Goal: Check status: Check status

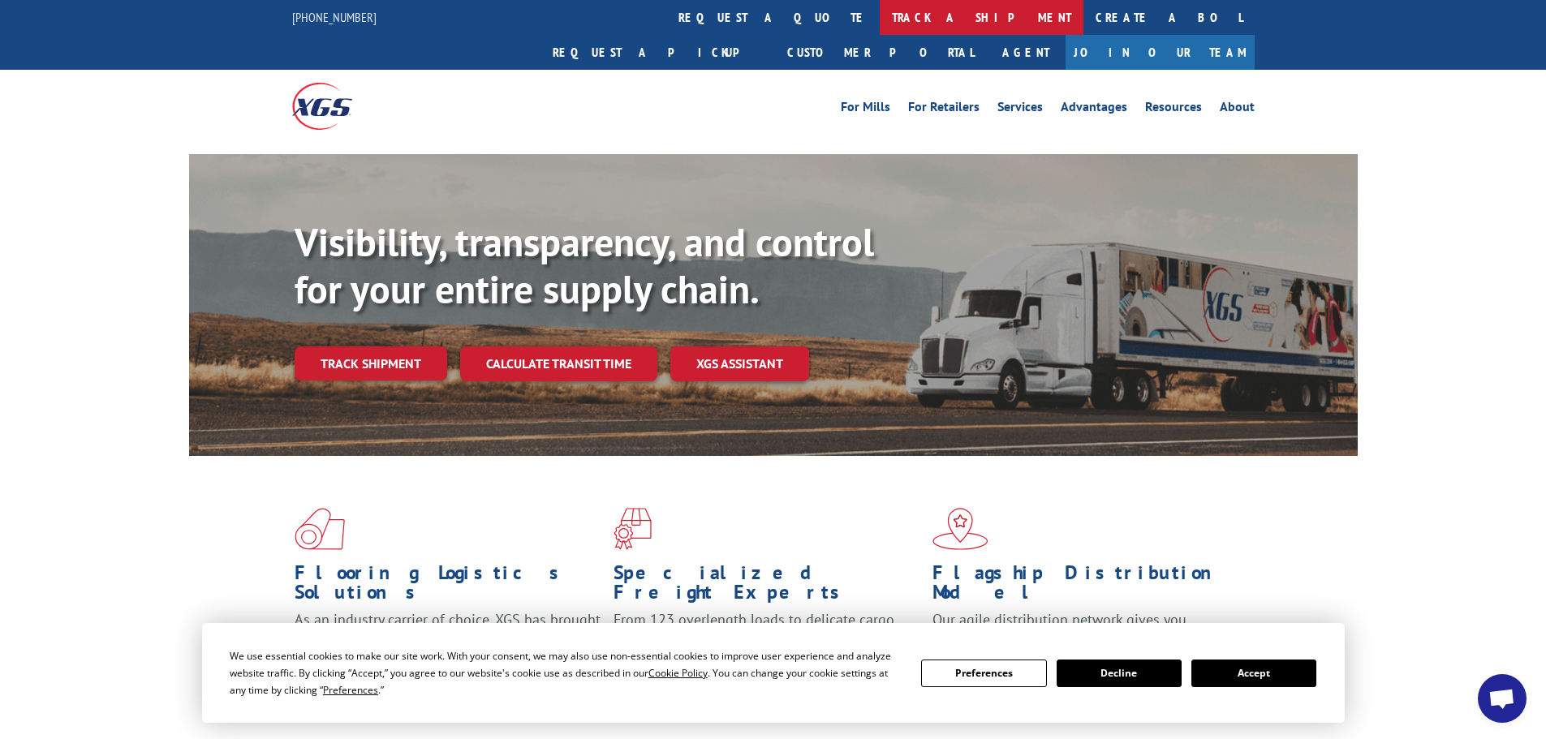
click at [880, 17] on link "track a shipment" at bounding box center [982, 17] width 204 height 35
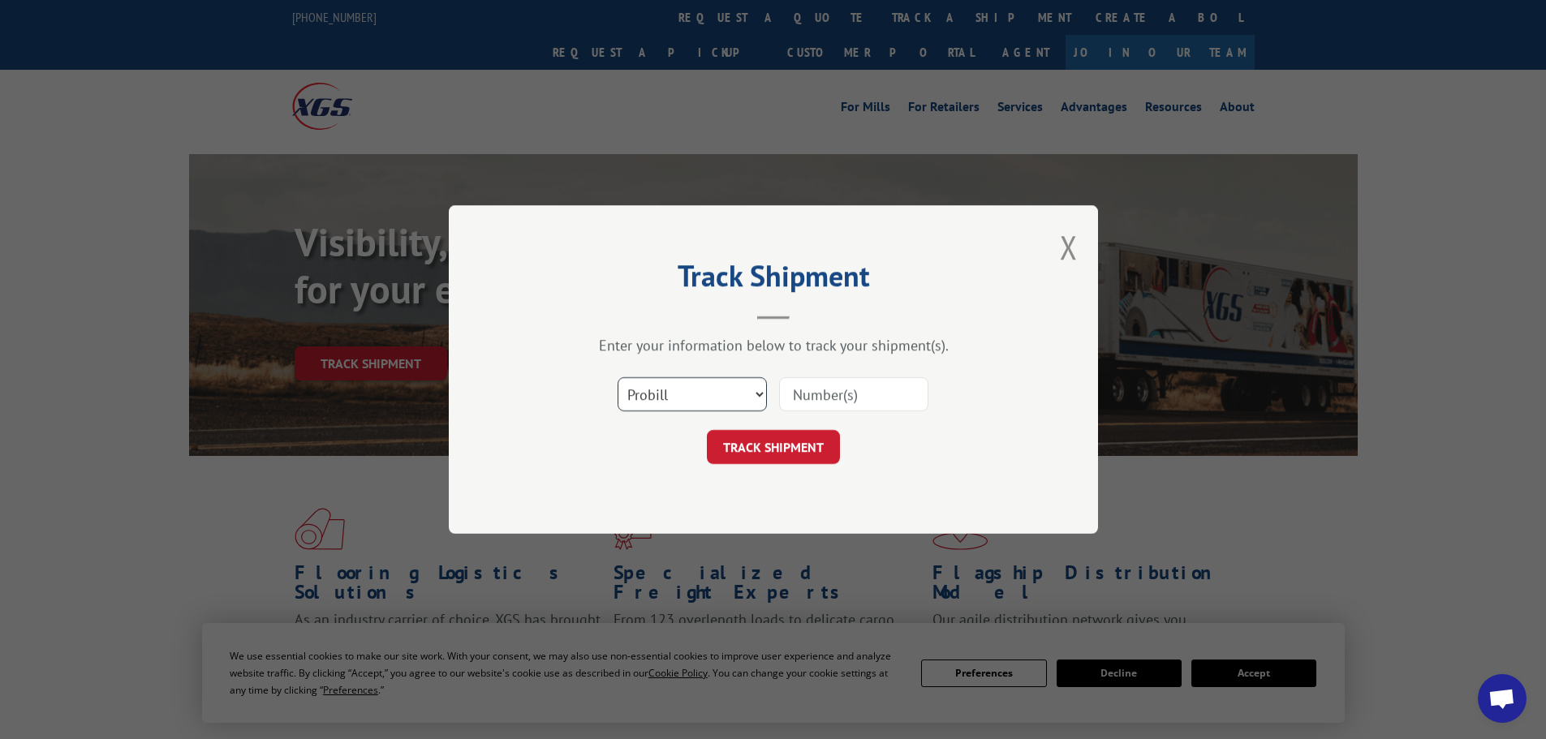
click at [646, 395] on select "Select category... Probill BOL PO" at bounding box center [692, 394] width 149 height 34
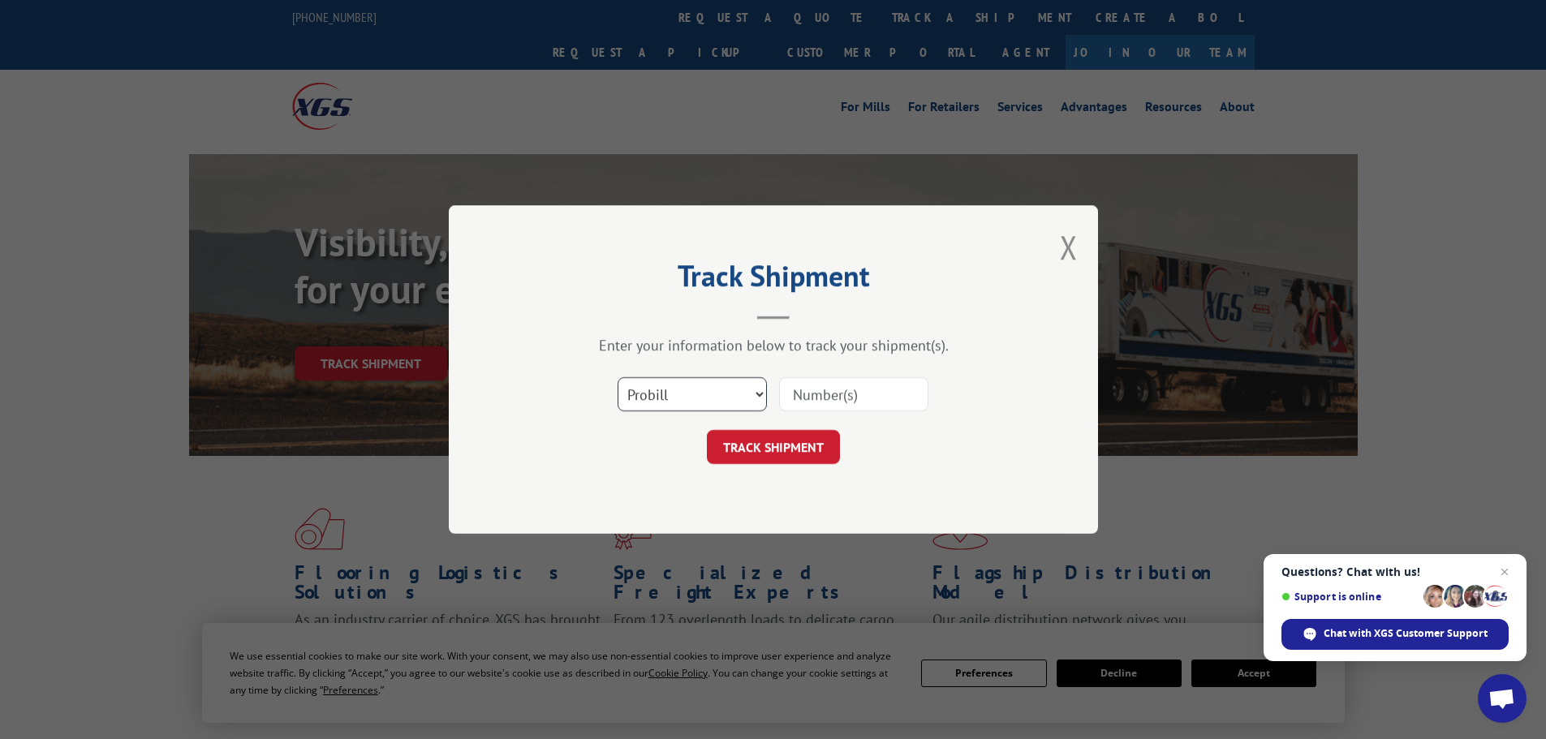
select select "po"
click at [618, 377] on select "Select category... Probill BOL PO" at bounding box center [692, 394] width 149 height 34
click at [814, 397] on input at bounding box center [853, 394] width 149 height 34
paste input "01526330"
type input "01526330"
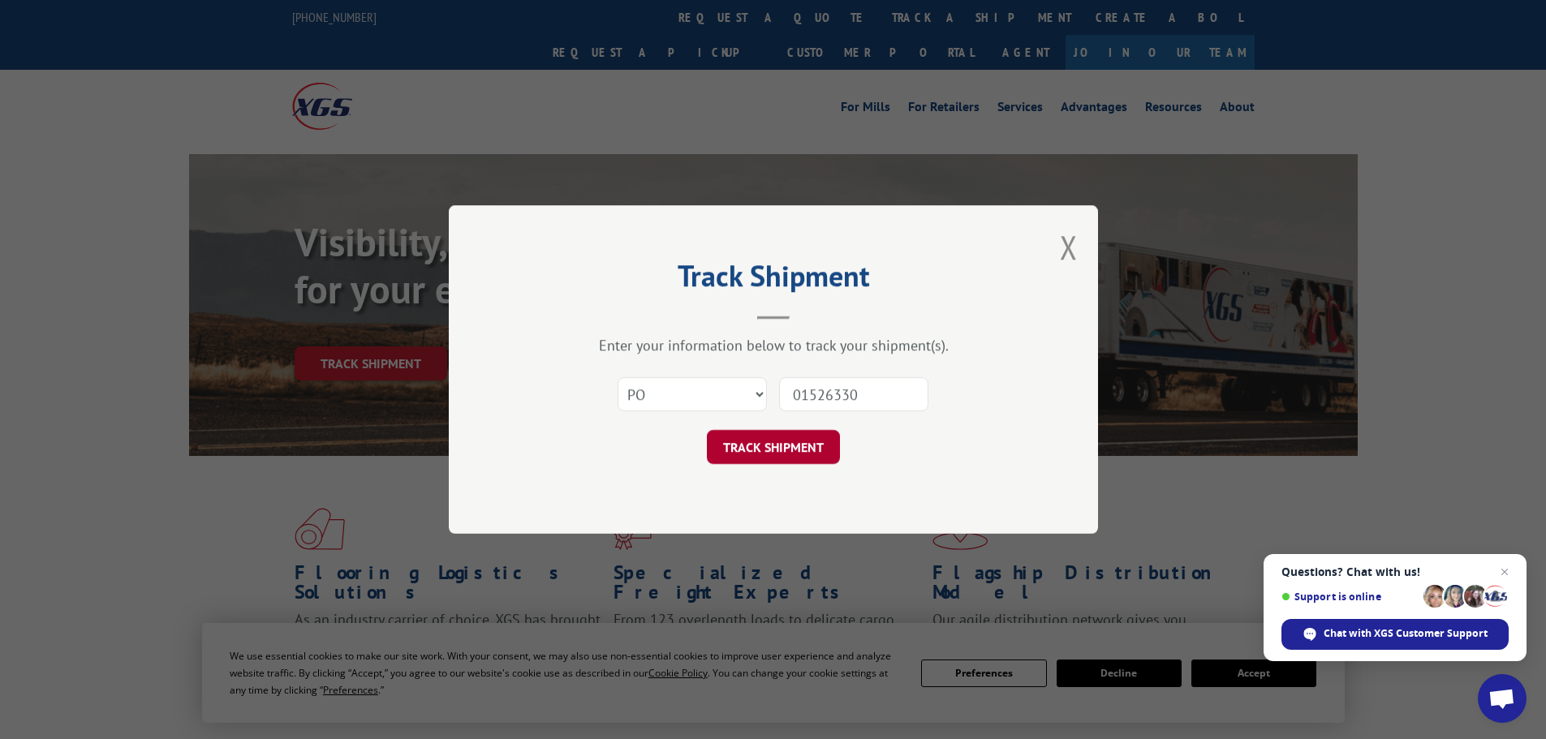
click at [783, 447] on button "TRACK SHIPMENT" at bounding box center [773, 447] width 133 height 34
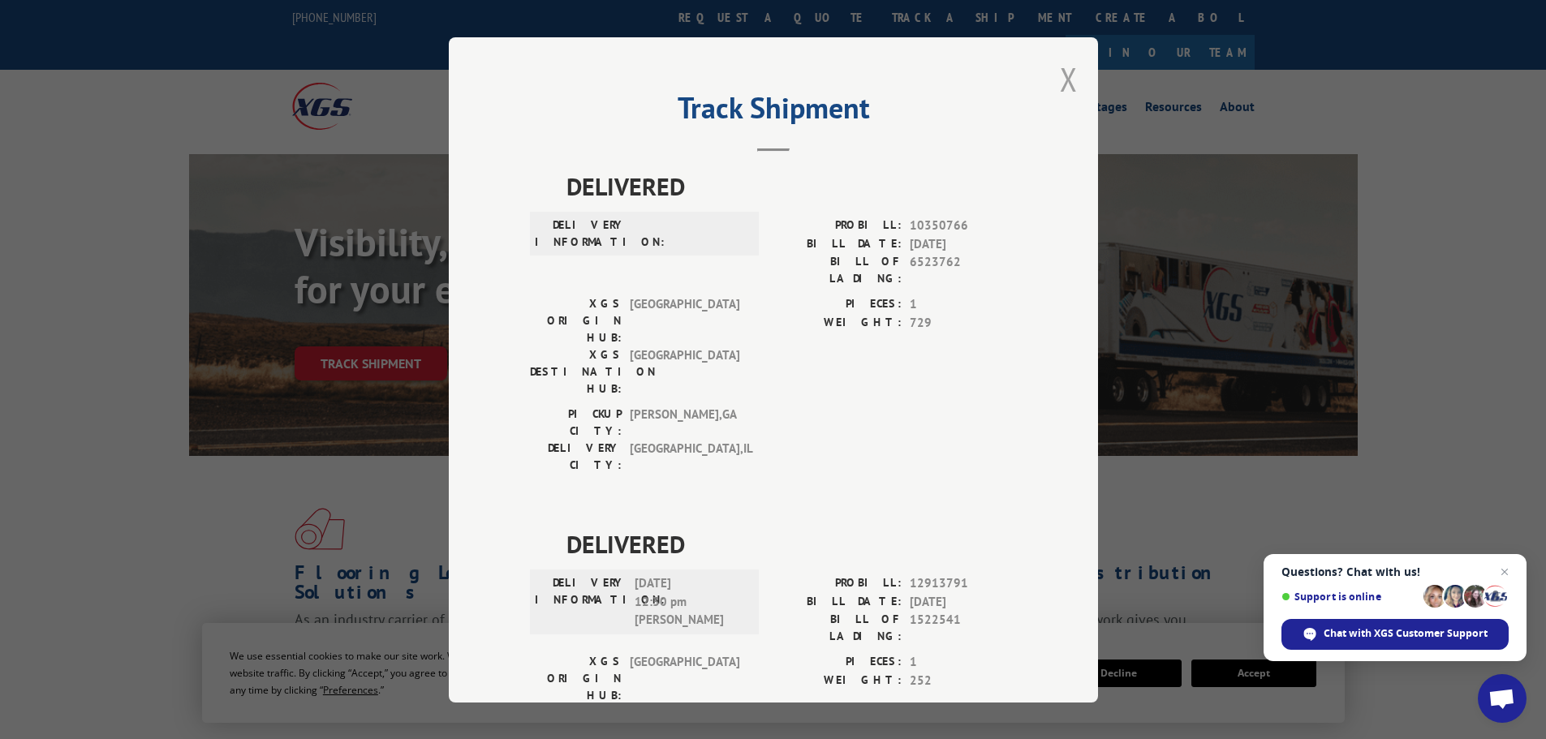
click at [1068, 77] on button "Close modal" at bounding box center [1069, 79] width 18 height 43
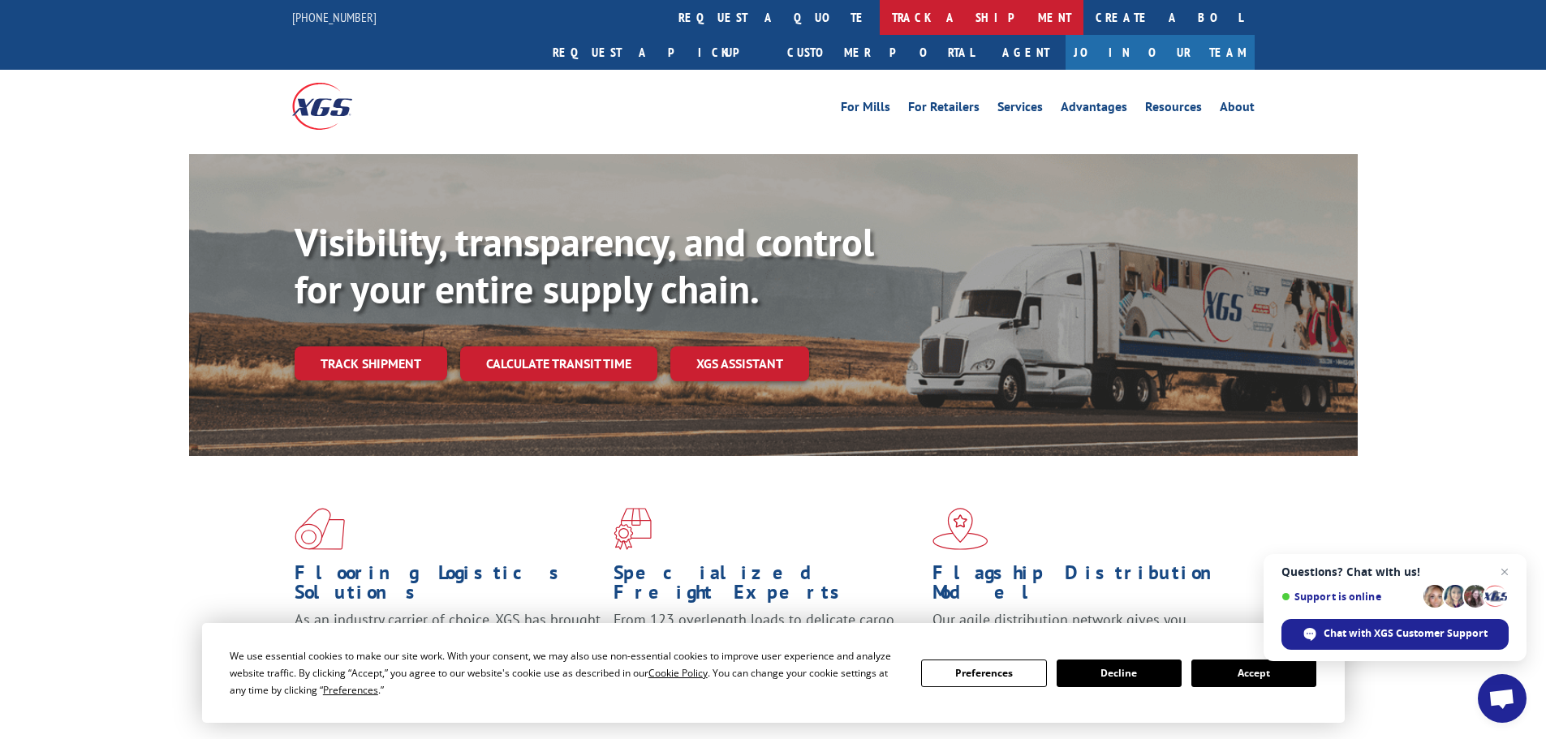
click at [880, 12] on link "track a shipment" at bounding box center [982, 17] width 204 height 35
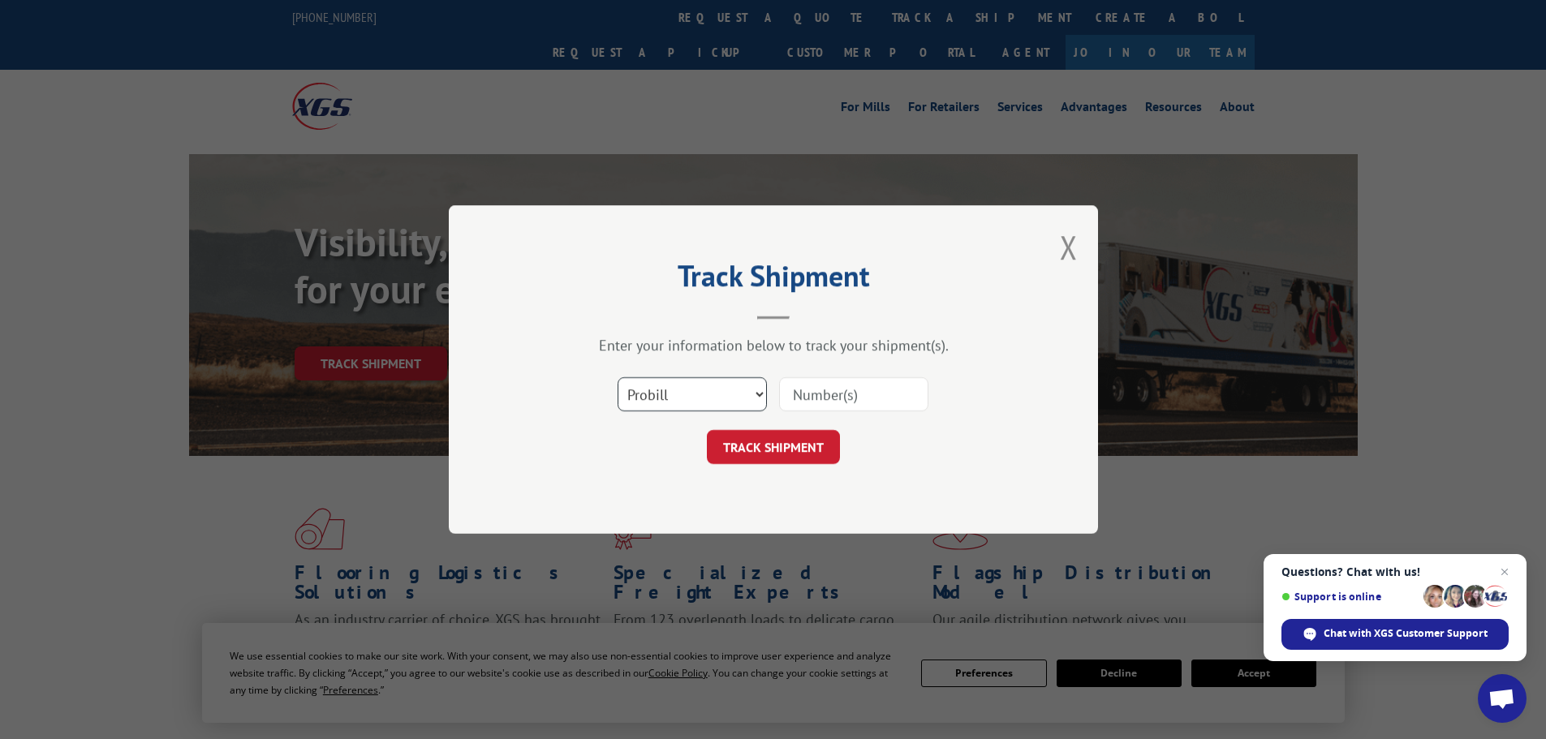
click at [679, 394] on select "Select category... Probill BOL PO" at bounding box center [692, 394] width 149 height 34
select select "po"
click at [618, 377] on select "Select category... Probill BOL PO" at bounding box center [692, 394] width 149 height 34
click at [824, 397] on input at bounding box center [853, 394] width 149 height 34
paste input "01526337"
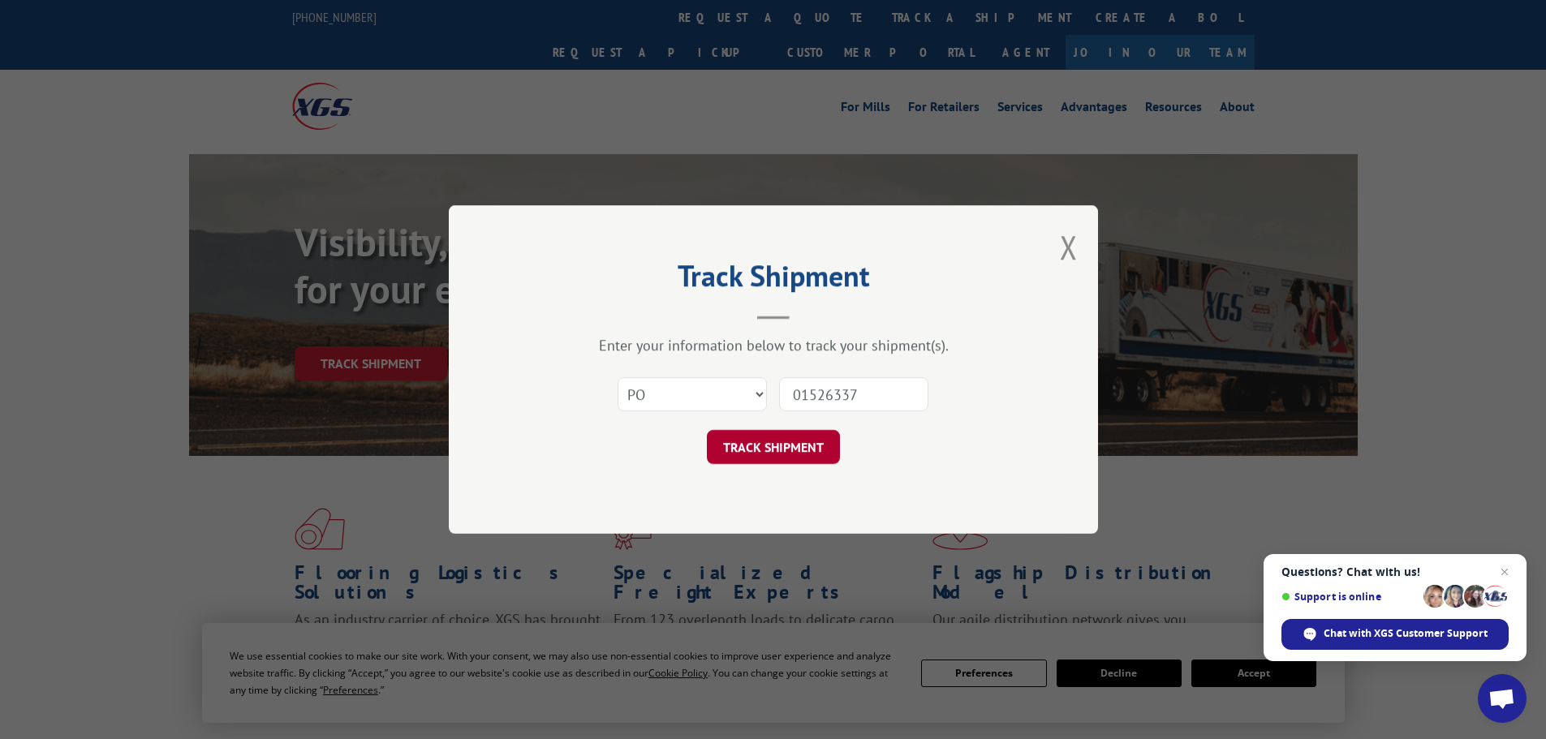
type input "01526337"
click at [779, 447] on button "TRACK SHIPMENT" at bounding box center [773, 447] width 133 height 34
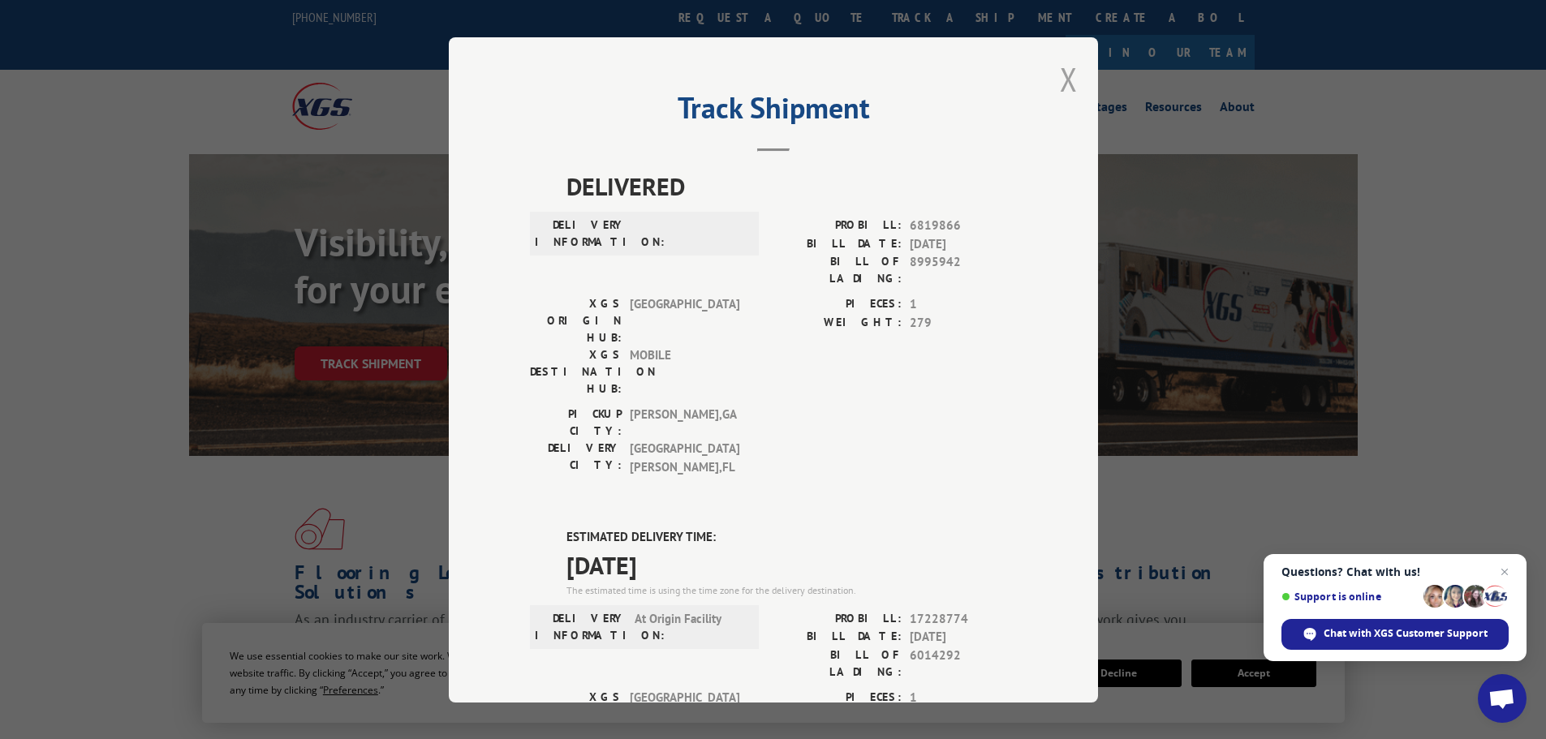
click at [1060, 80] on button "Close modal" at bounding box center [1069, 79] width 18 height 43
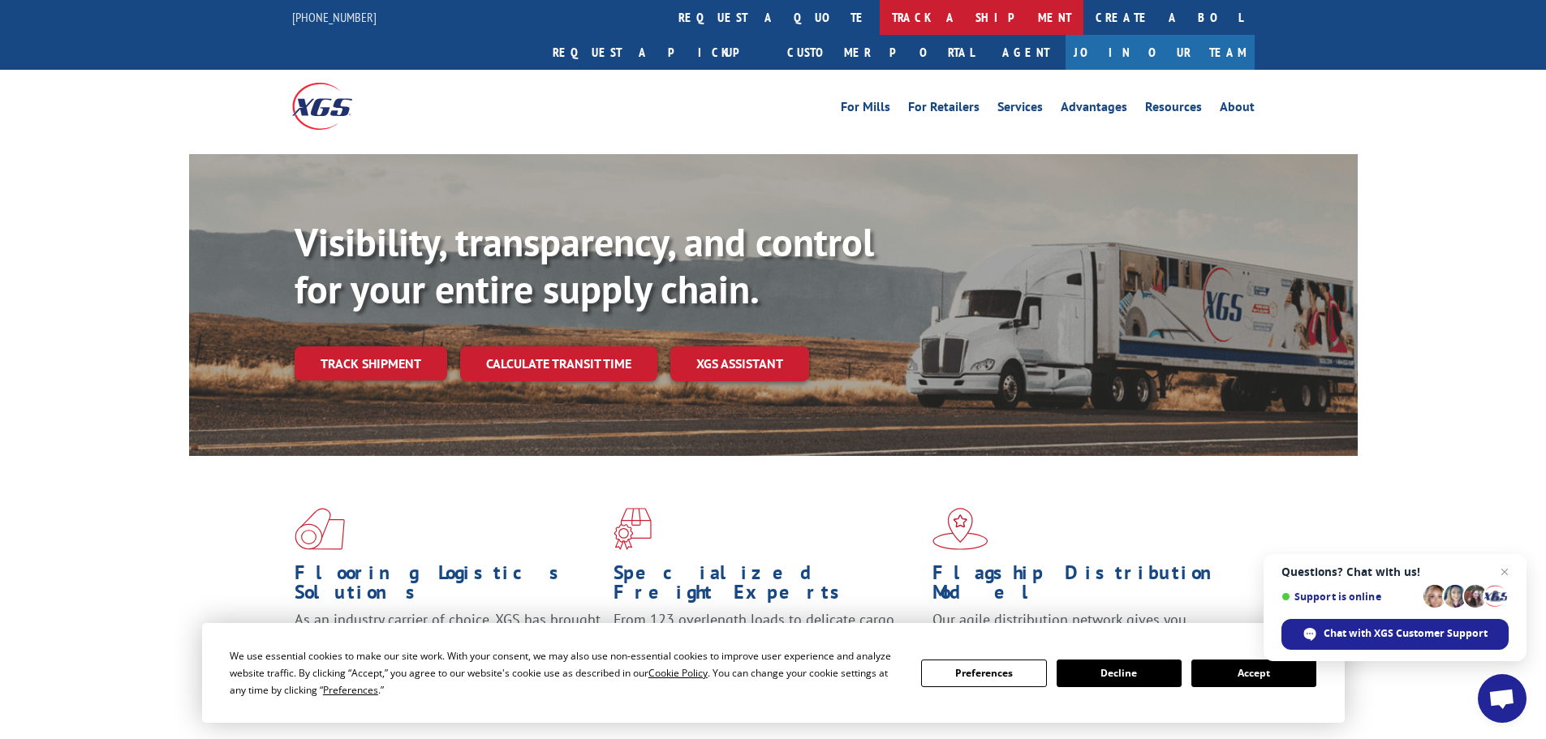
click at [880, 9] on link "track a shipment" at bounding box center [982, 17] width 204 height 35
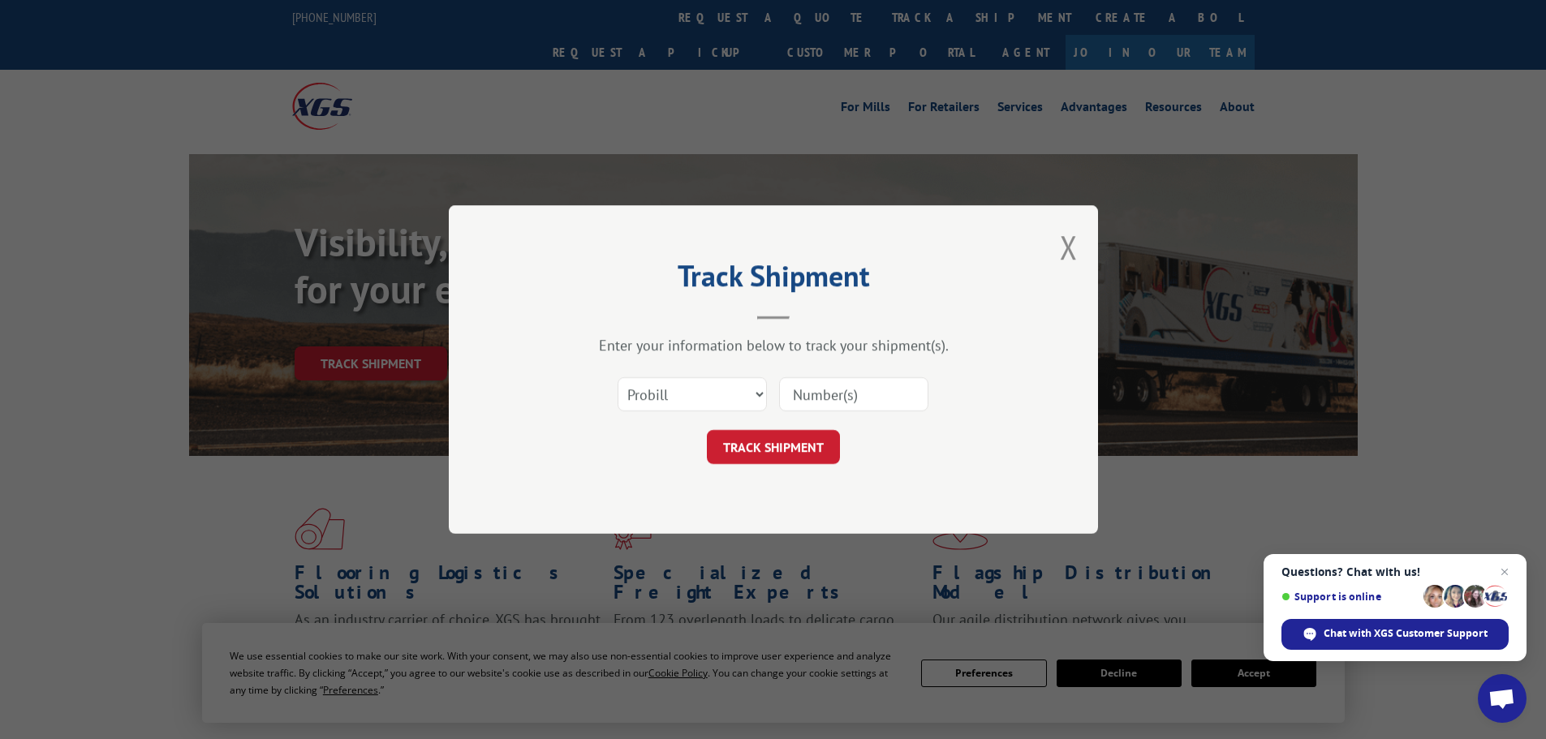
click at [833, 385] on input at bounding box center [853, 394] width 149 height 34
paste input "17259720"
type input "17259720"
click at [770, 457] on button "TRACK SHIPMENT" at bounding box center [773, 447] width 133 height 34
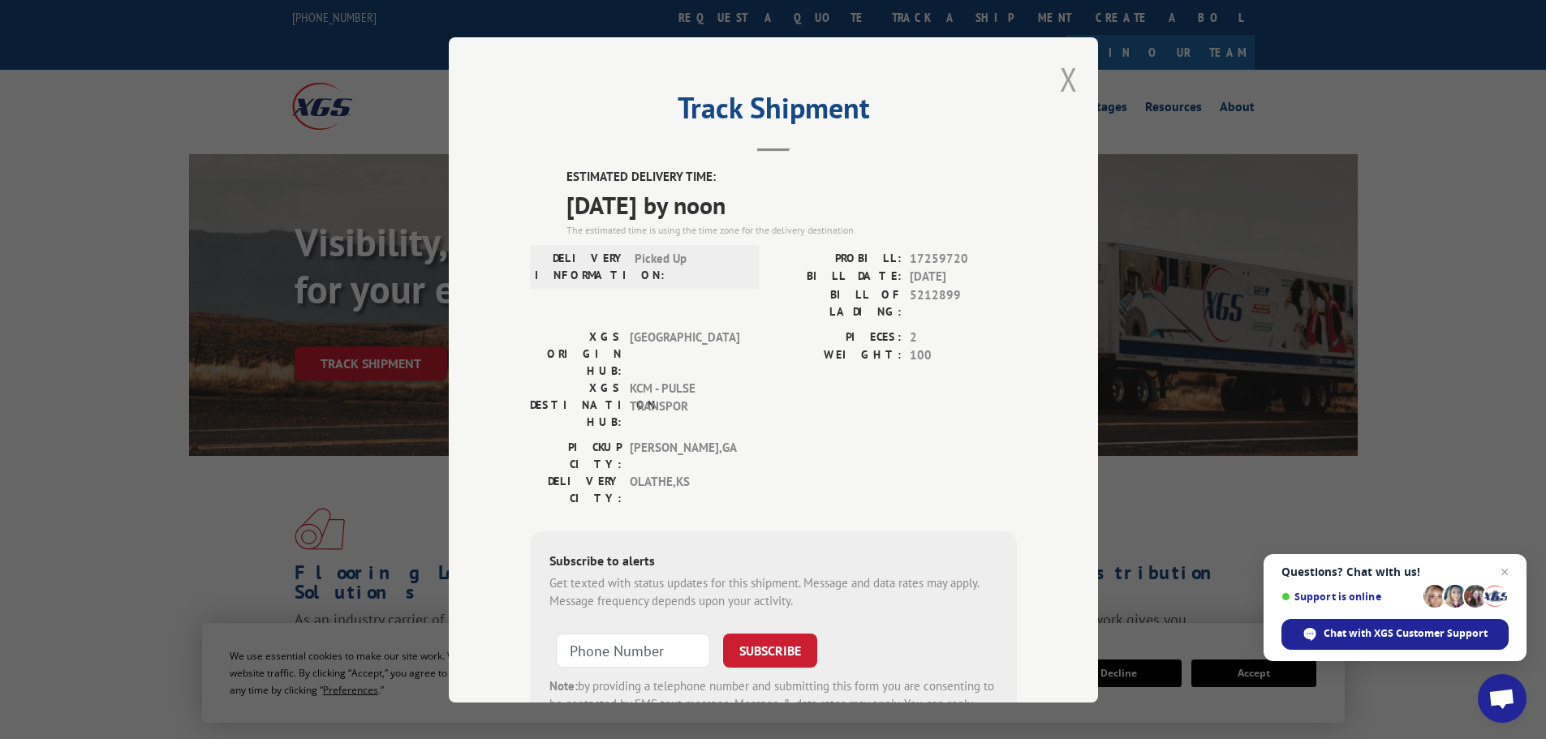
click at [1061, 76] on button "Close modal" at bounding box center [1069, 79] width 18 height 43
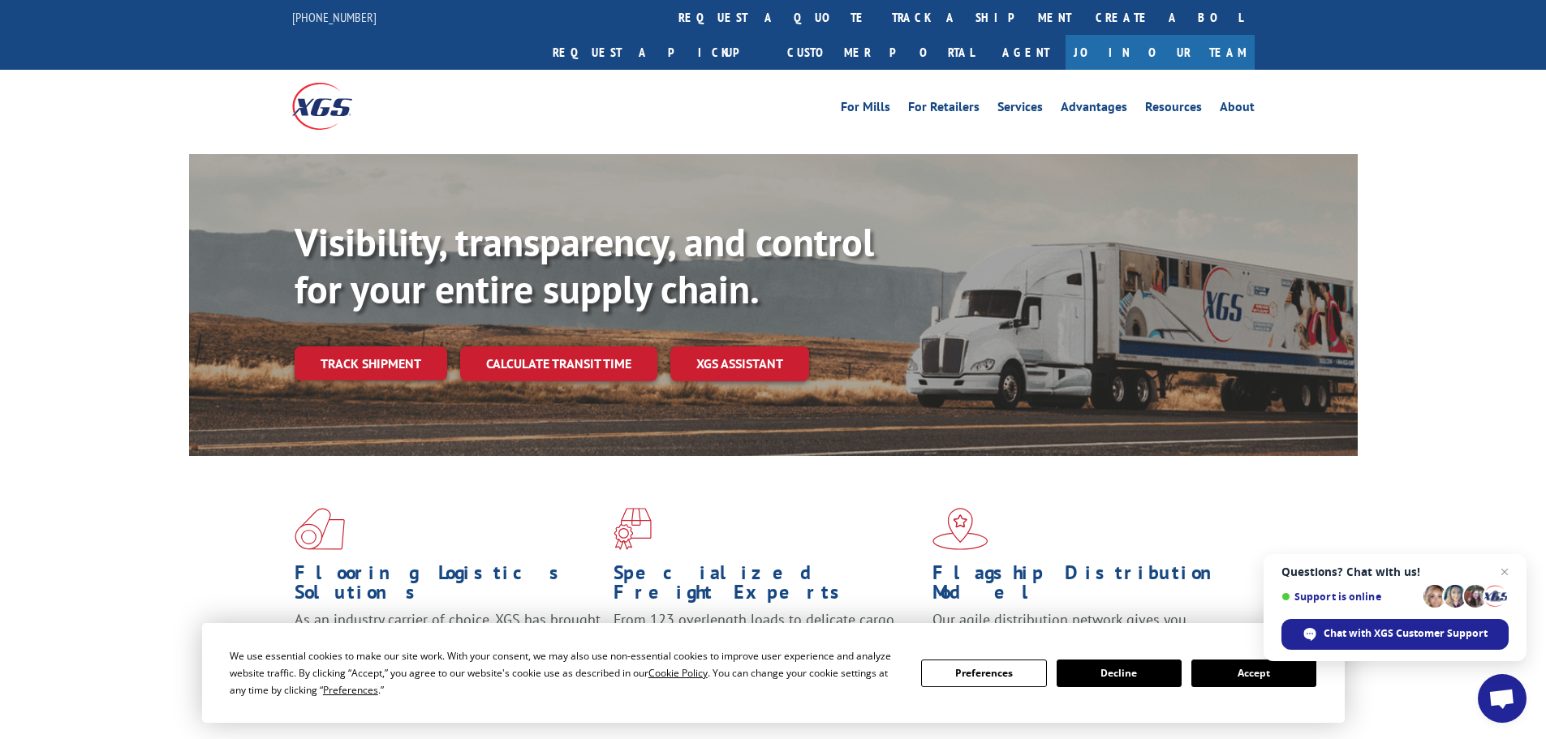
click at [880, 15] on link "track a shipment" at bounding box center [982, 17] width 204 height 35
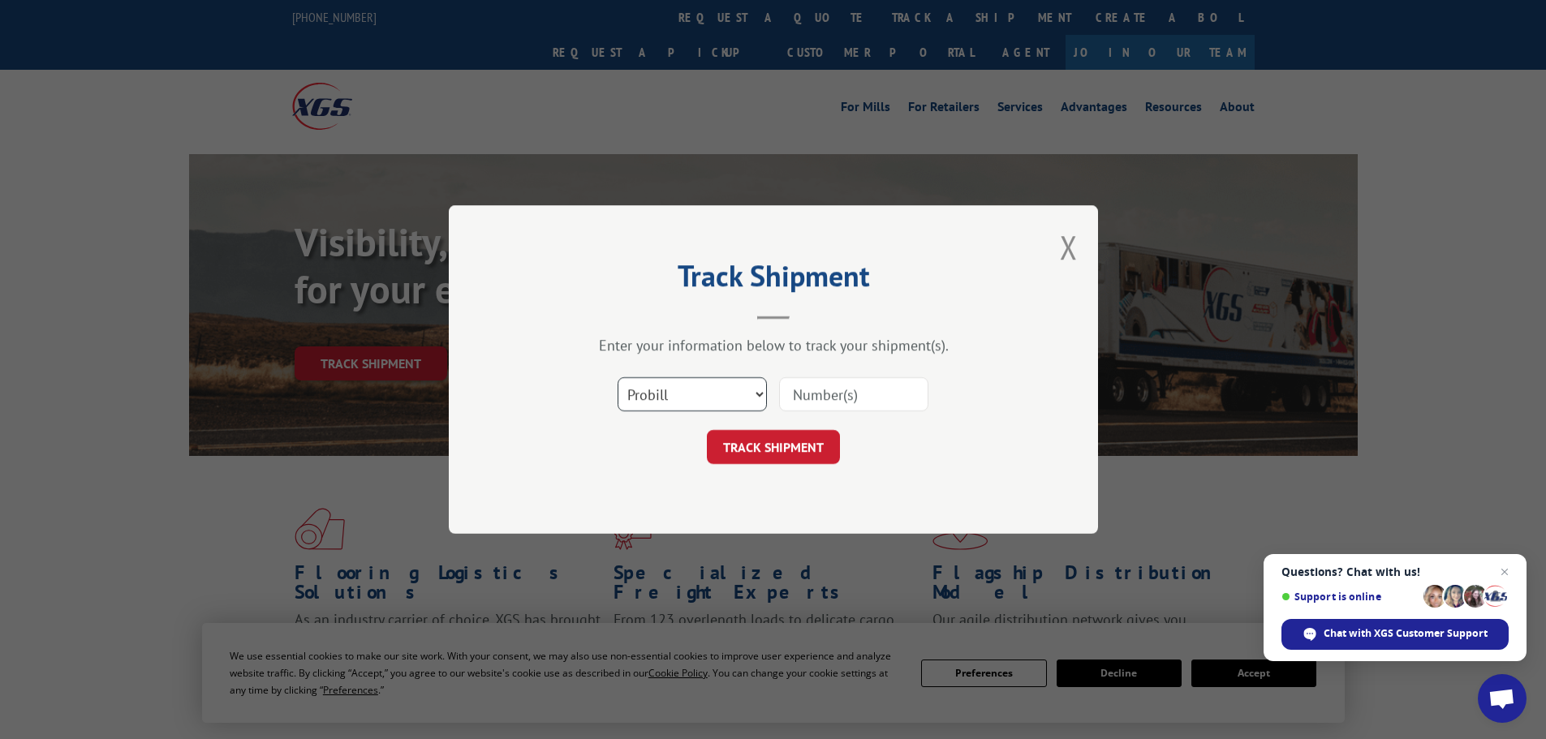
click at [648, 390] on select "Select category... Probill BOL PO" at bounding box center [692, 394] width 149 height 34
select select "po"
click at [618, 377] on select "Select category... Probill BOL PO" at bounding box center [692, 394] width 149 height 34
click at [811, 396] on input at bounding box center [853, 394] width 149 height 34
paste input "01526359"
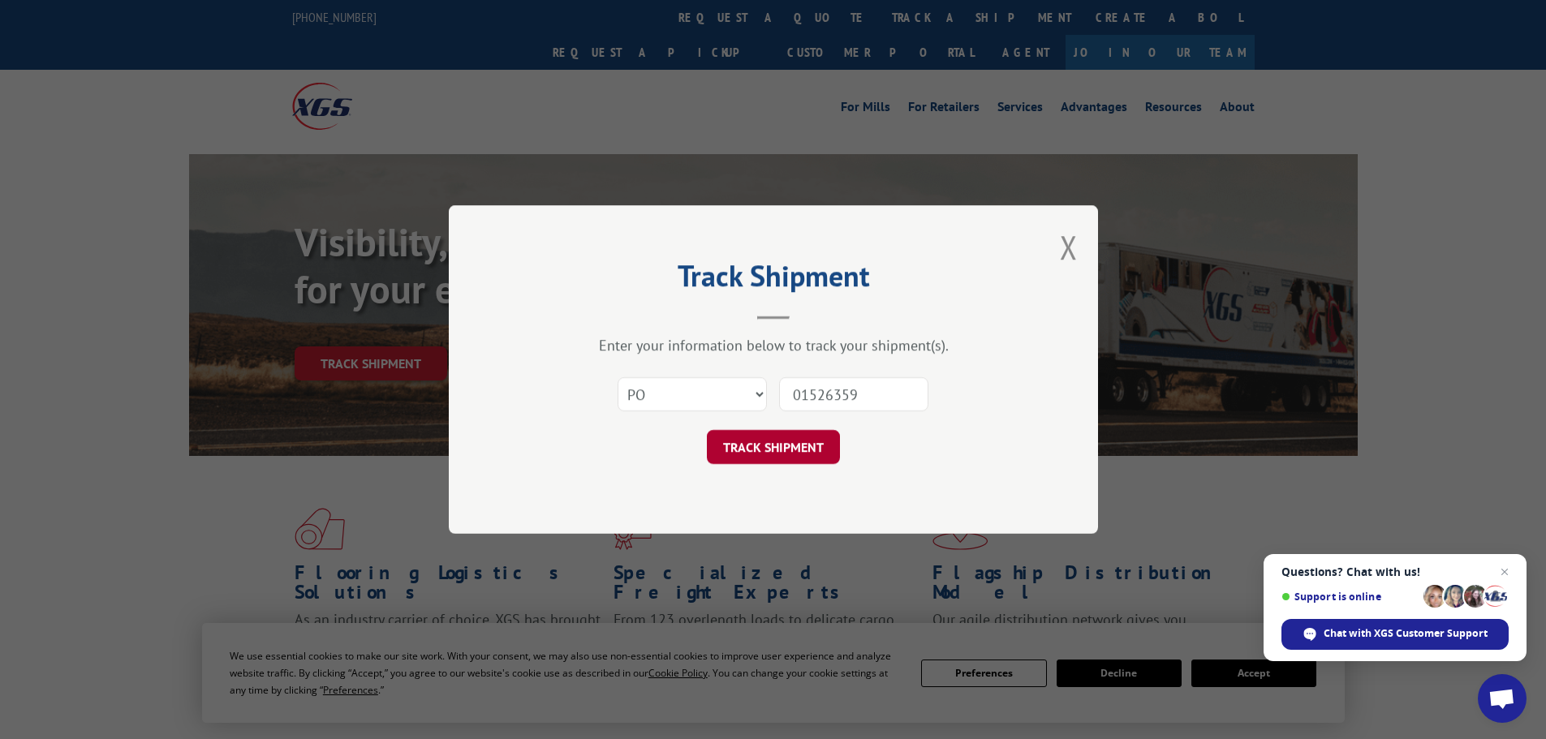
type input "01526359"
click at [764, 439] on button "TRACK SHIPMENT" at bounding box center [773, 447] width 133 height 34
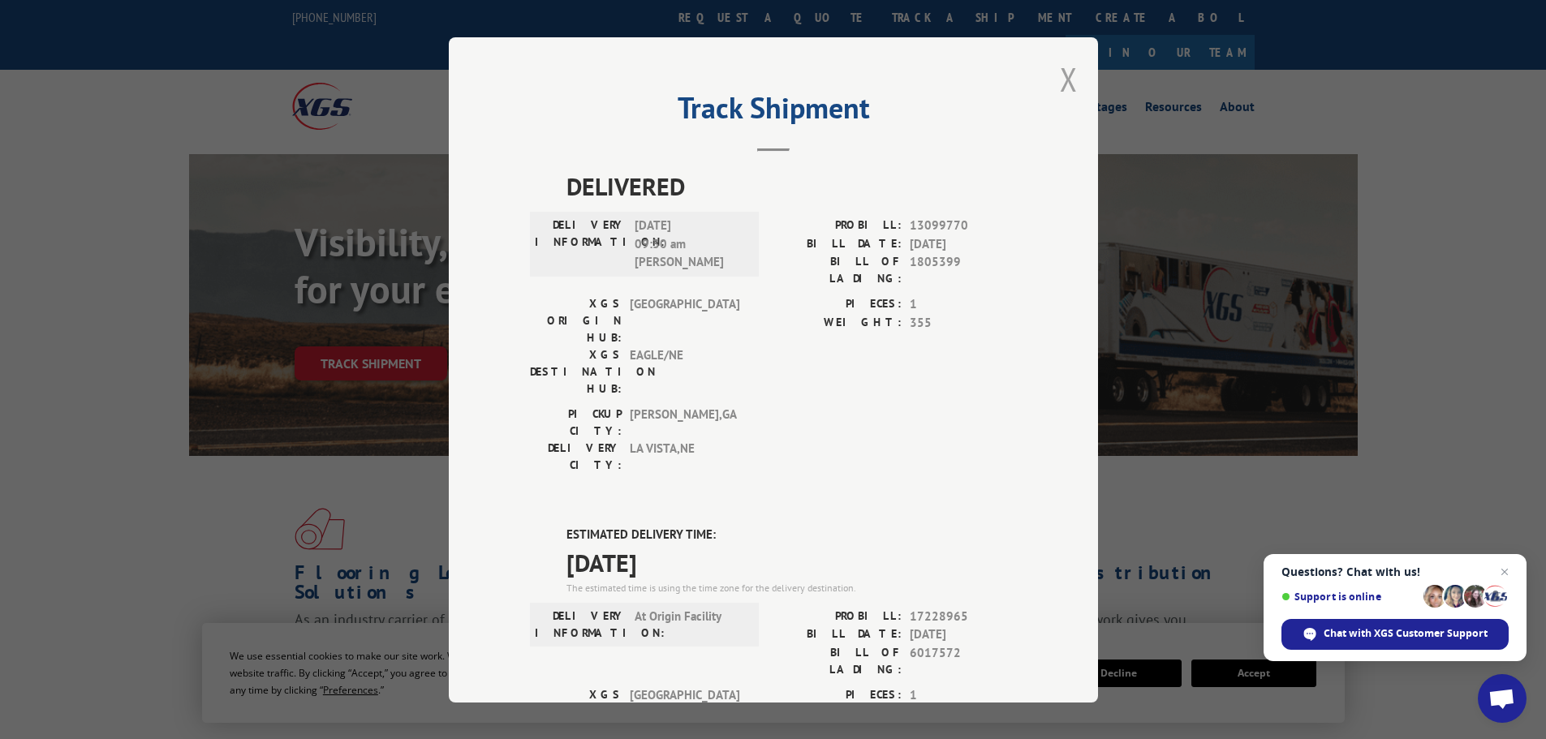
click at [1060, 80] on button "Close modal" at bounding box center [1069, 79] width 18 height 43
